Goal: Task Accomplishment & Management: Manage account settings

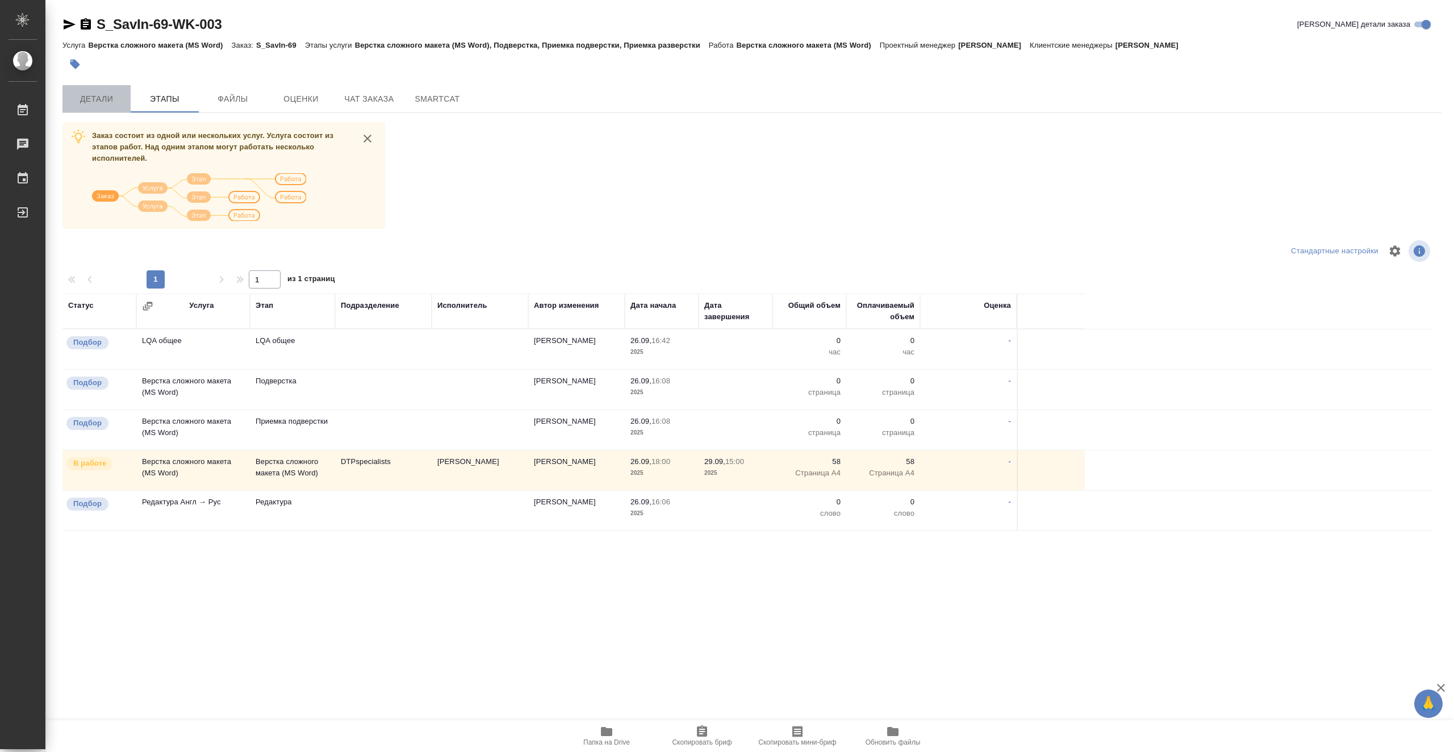
click at [106, 102] on span "Детали" at bounding box center [96, 99] width 55 height 14
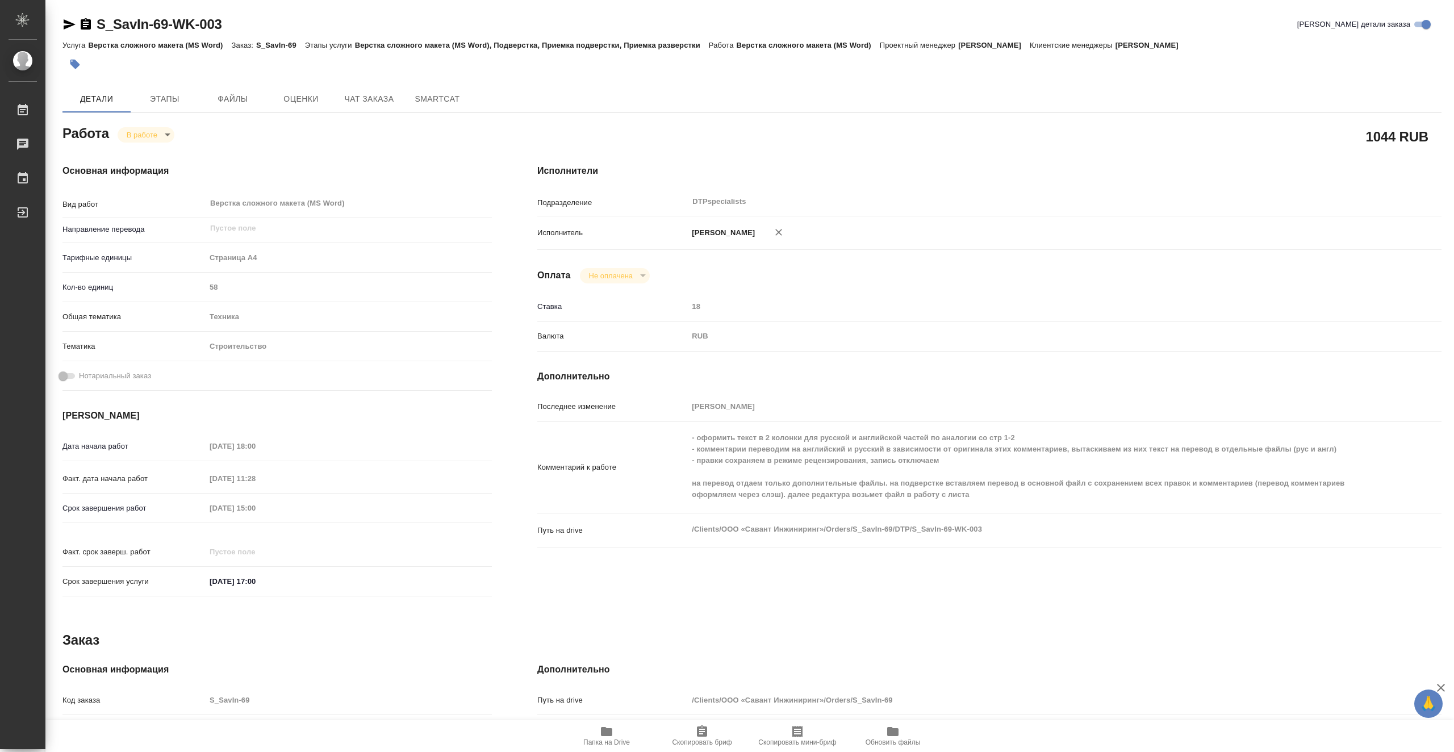
type textarea "x"
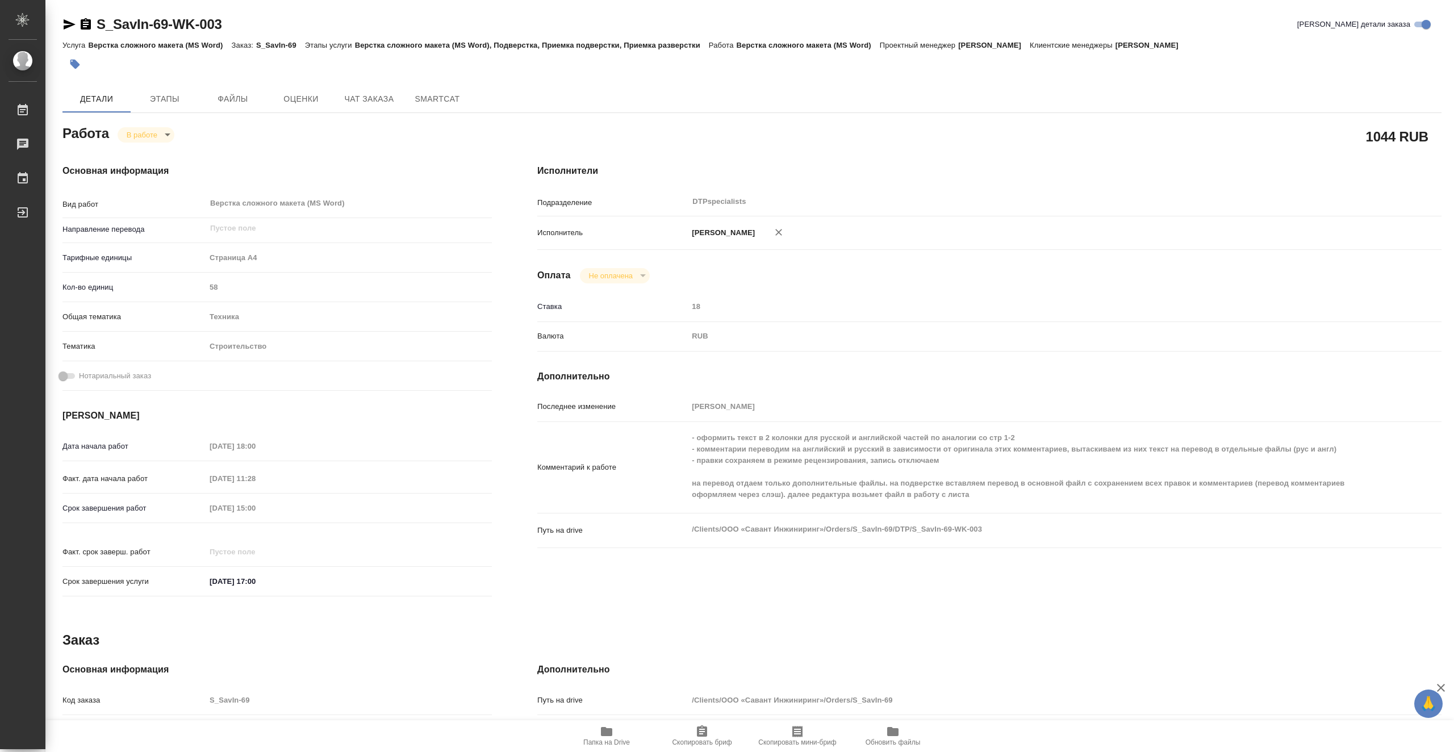
type textarea "x"
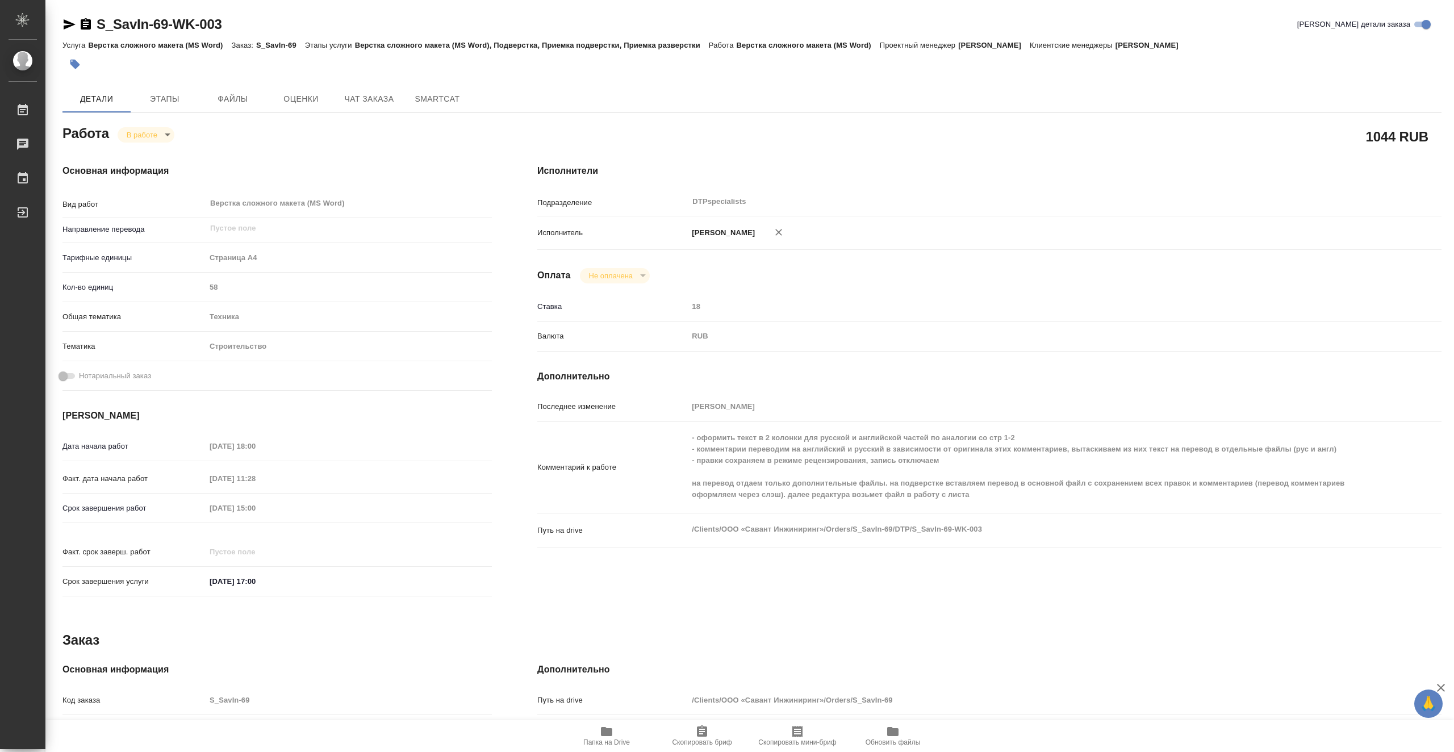
type textarea "x"
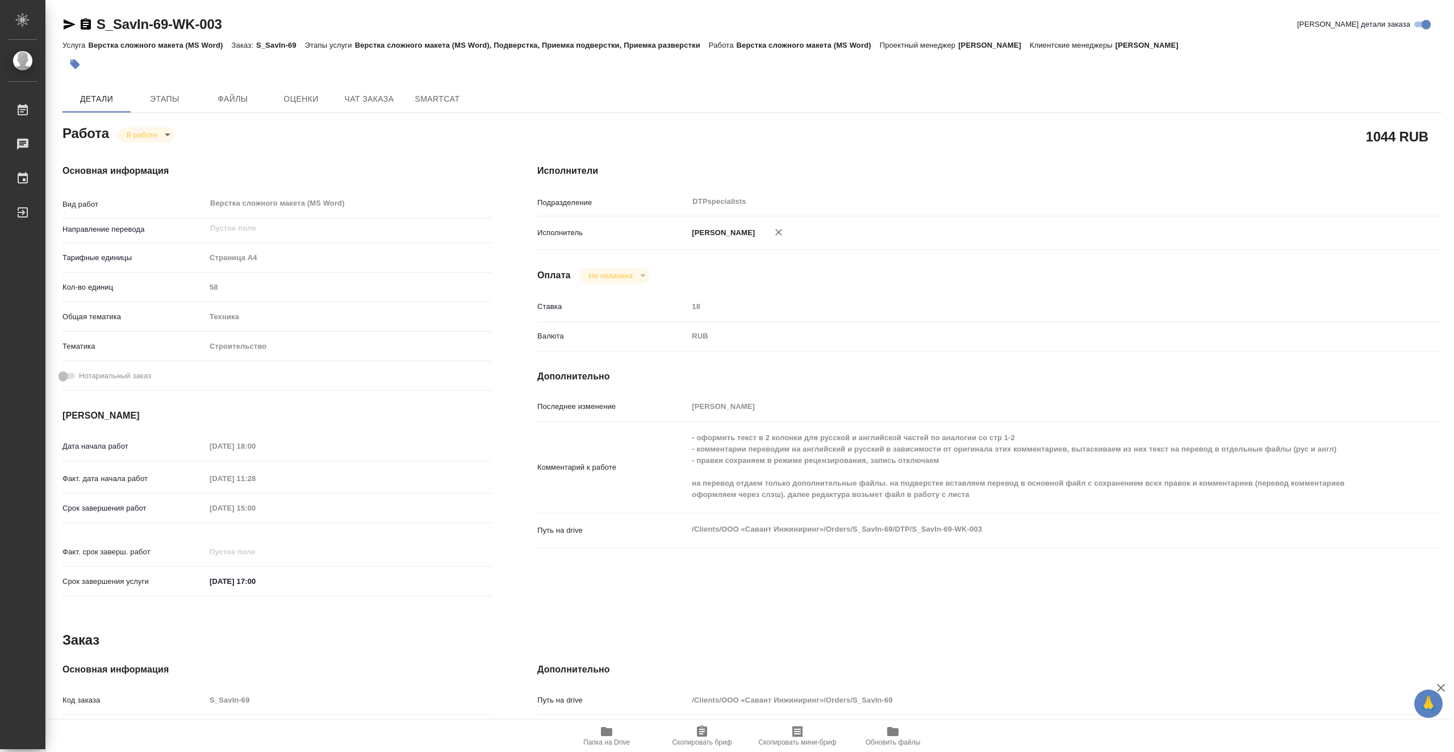
type textarea "x"
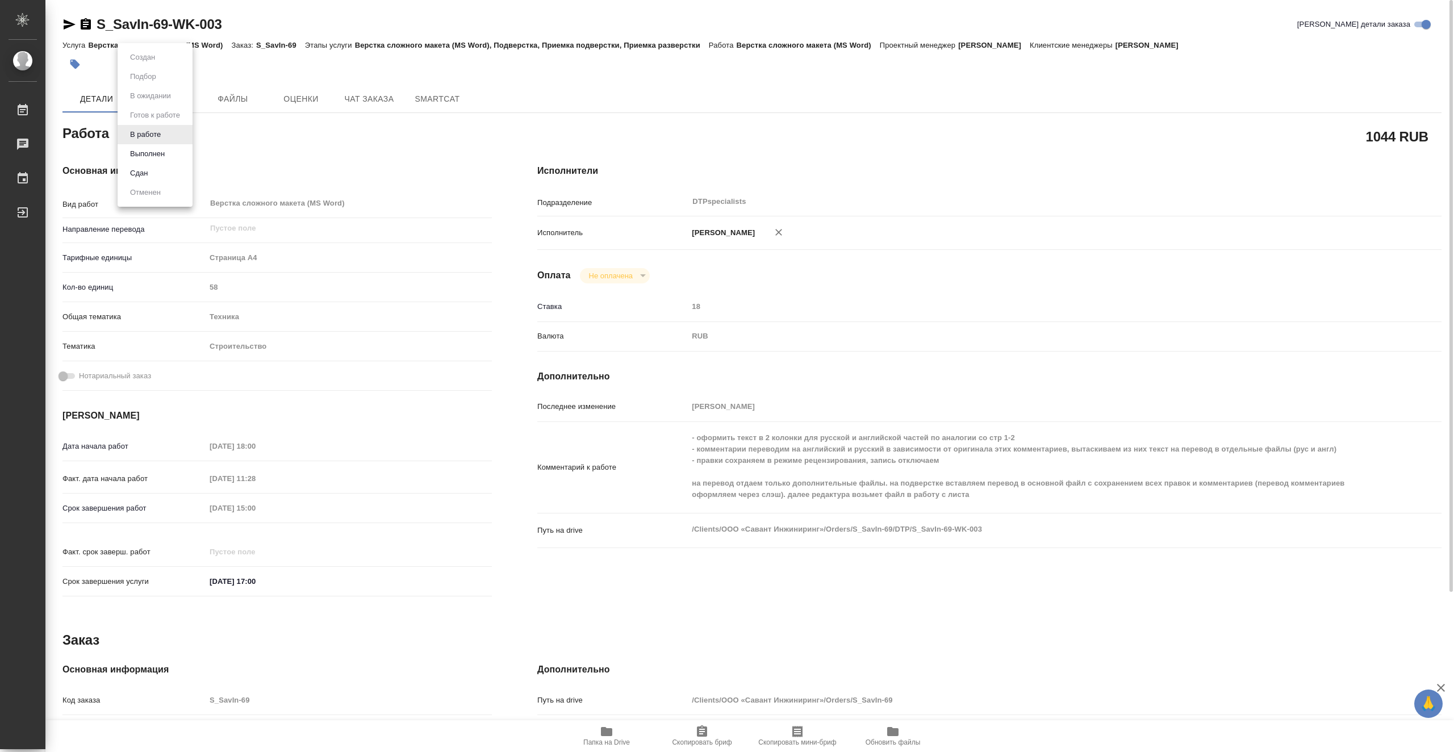
click at [171, 135] on body "🙏 .cls-1 fill:#fff; AWATERA Vasiutchenko Aleksandr Работы 0 Чаты График Выйти S…" at bounding box center [727, 376] width 1454 height 752
click at [166, 155] on button "Выполнен" at bounding box center [147, 154] width 41 height 12
type textarea "x"
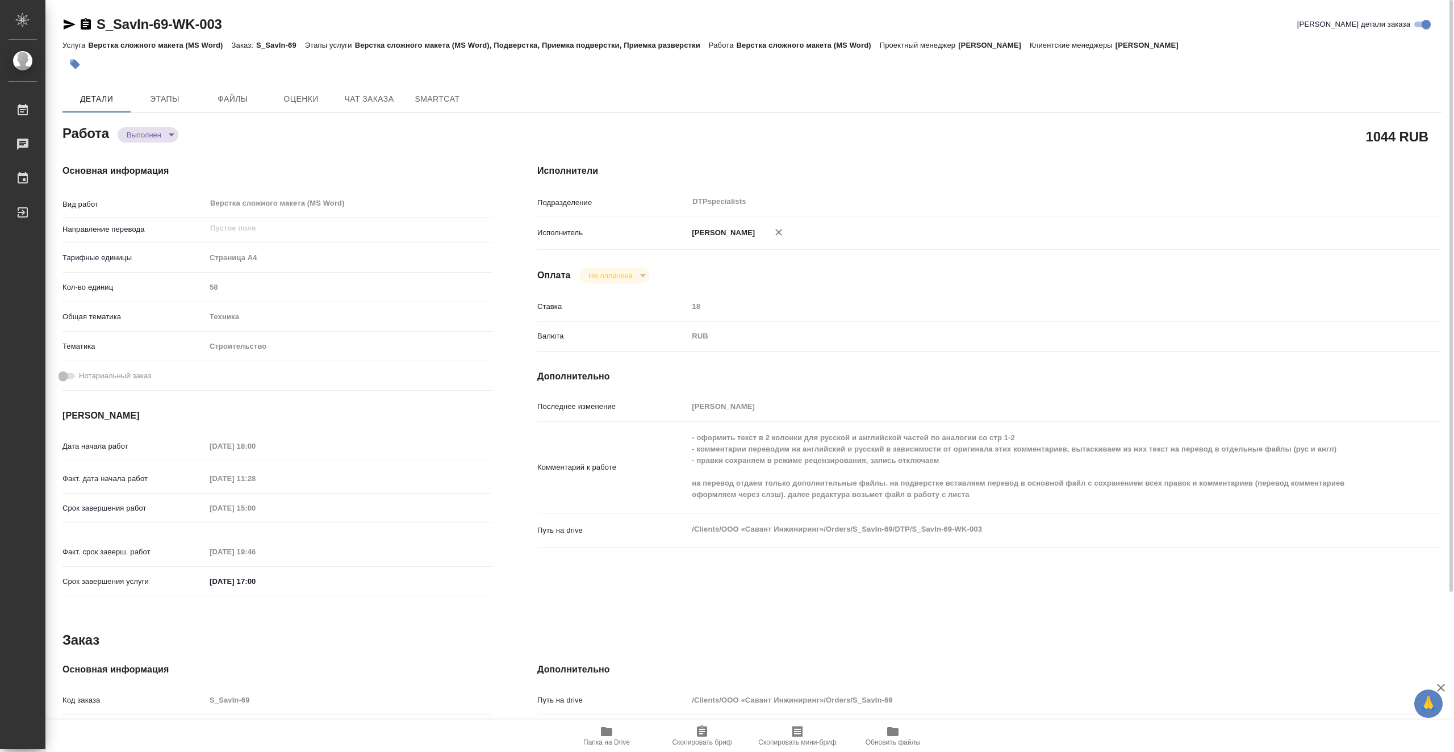
type textarea "x"
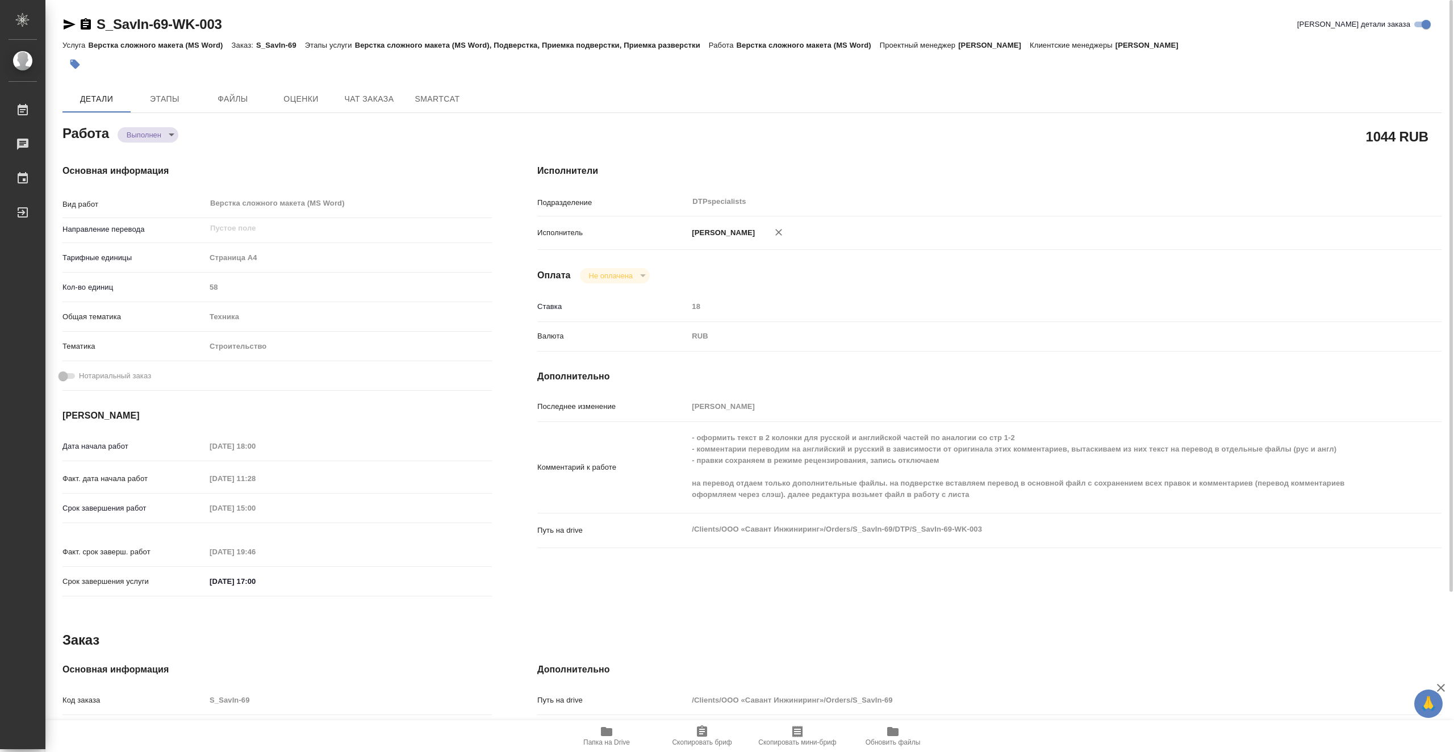
type textarea "x"
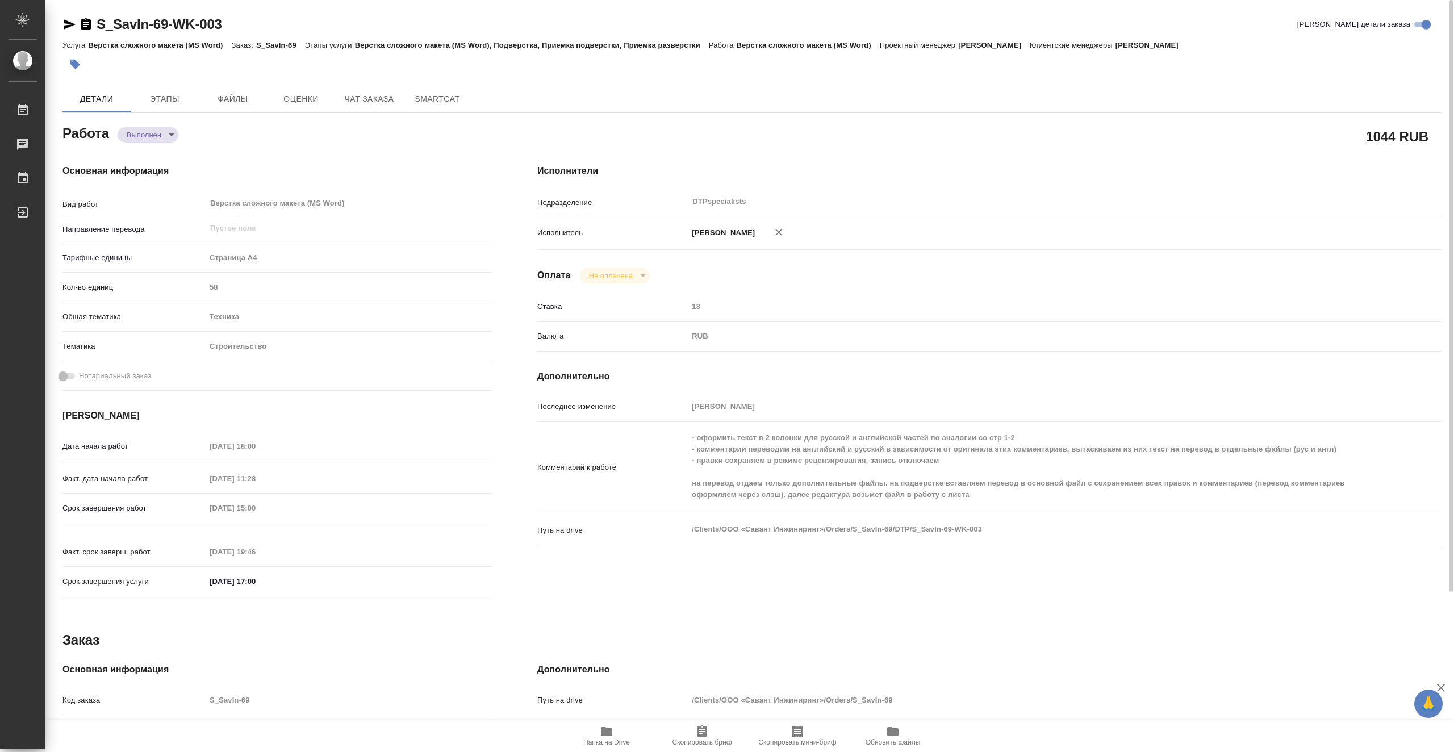
type textarea "x"
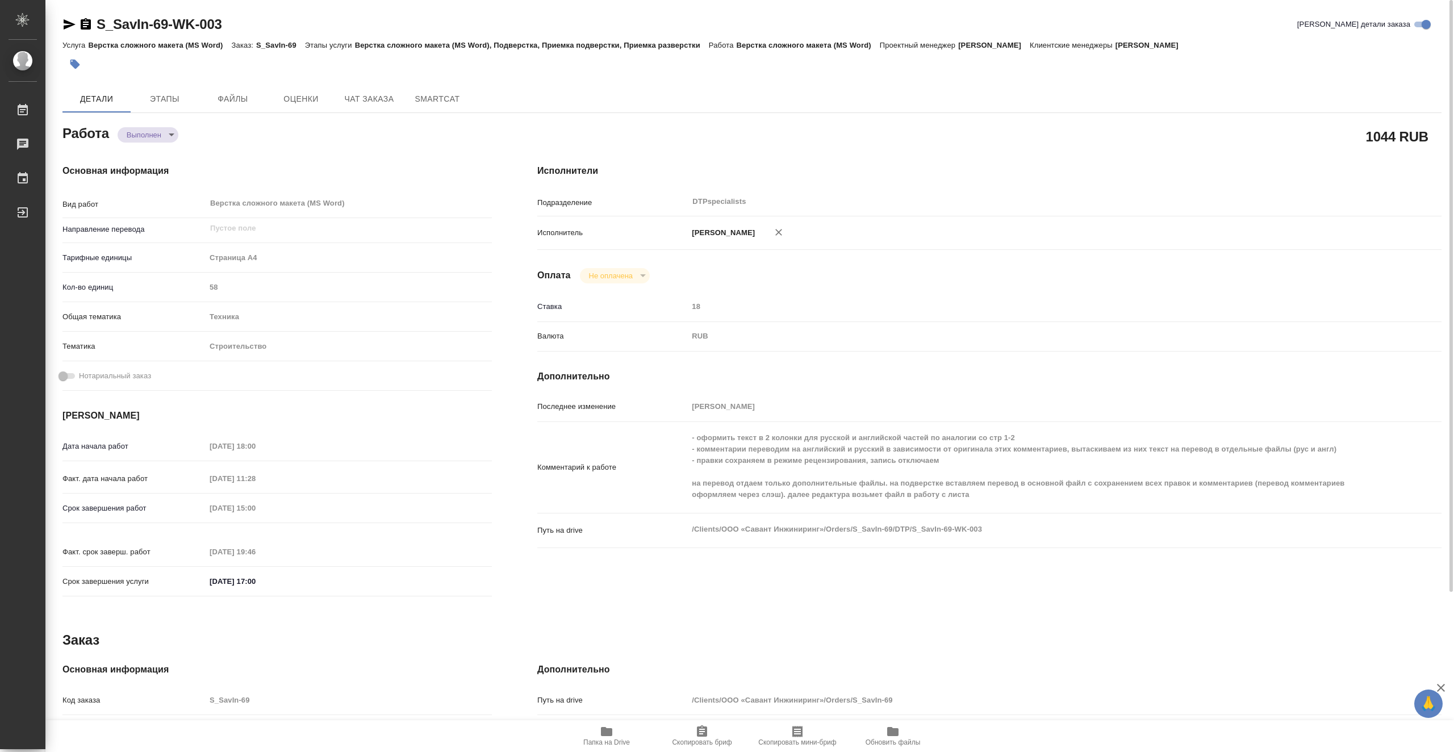
type textarea "x"
click at [159, 93] on span "Этапы" at bounding box center [164, 99] width 55 height 14
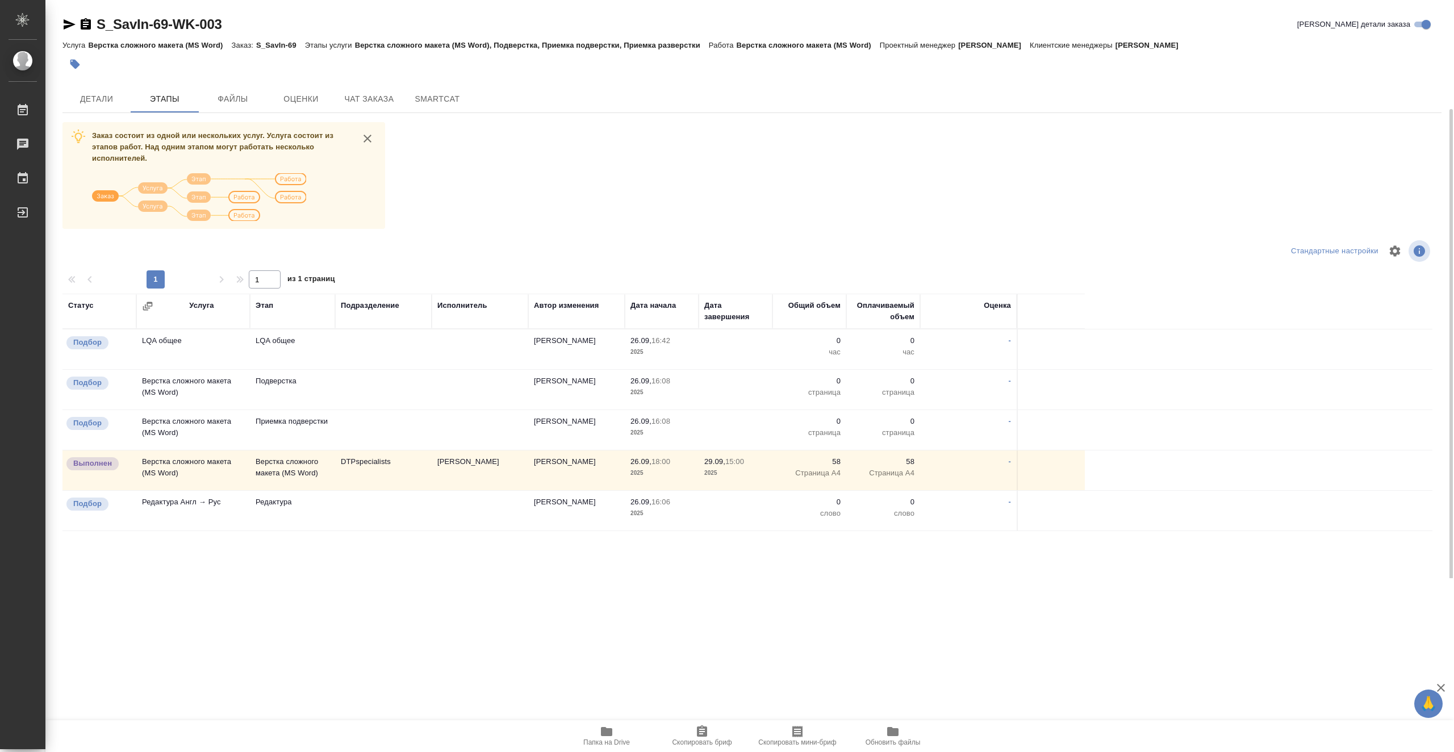
scroll to position [57, 0]
